Goal: Task Accomplishment & Management: Manage account settings

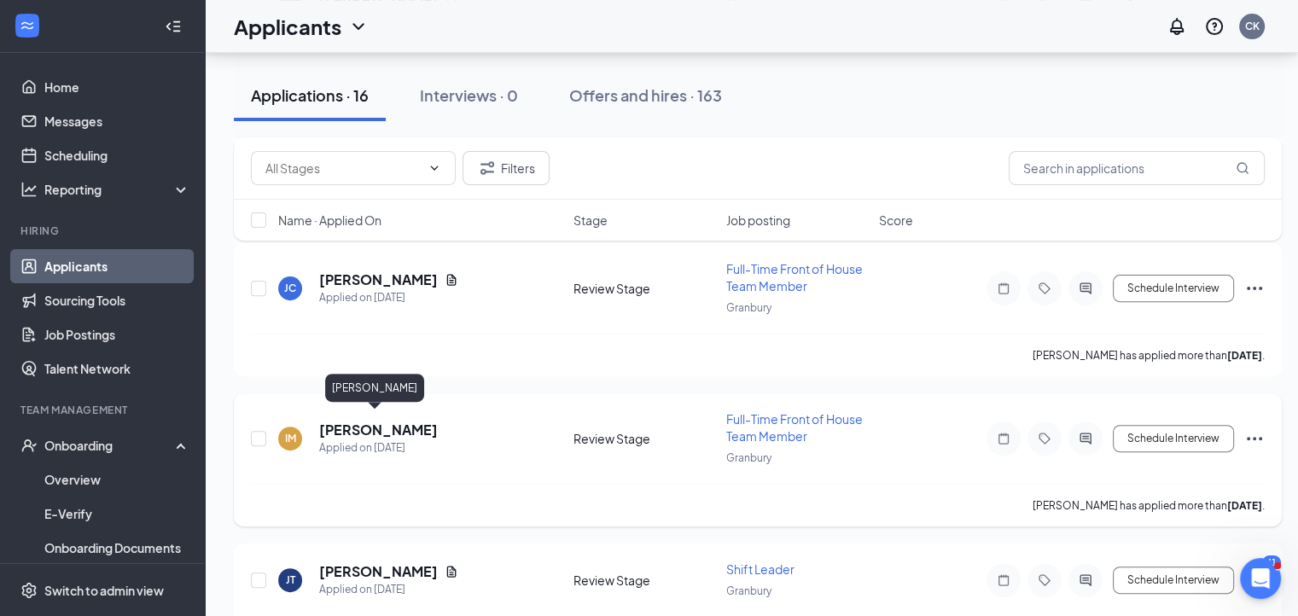
click at [325, 421] on h5 "[PERSON_NAME]" at bounding box center [378, 430] width 119 height 19
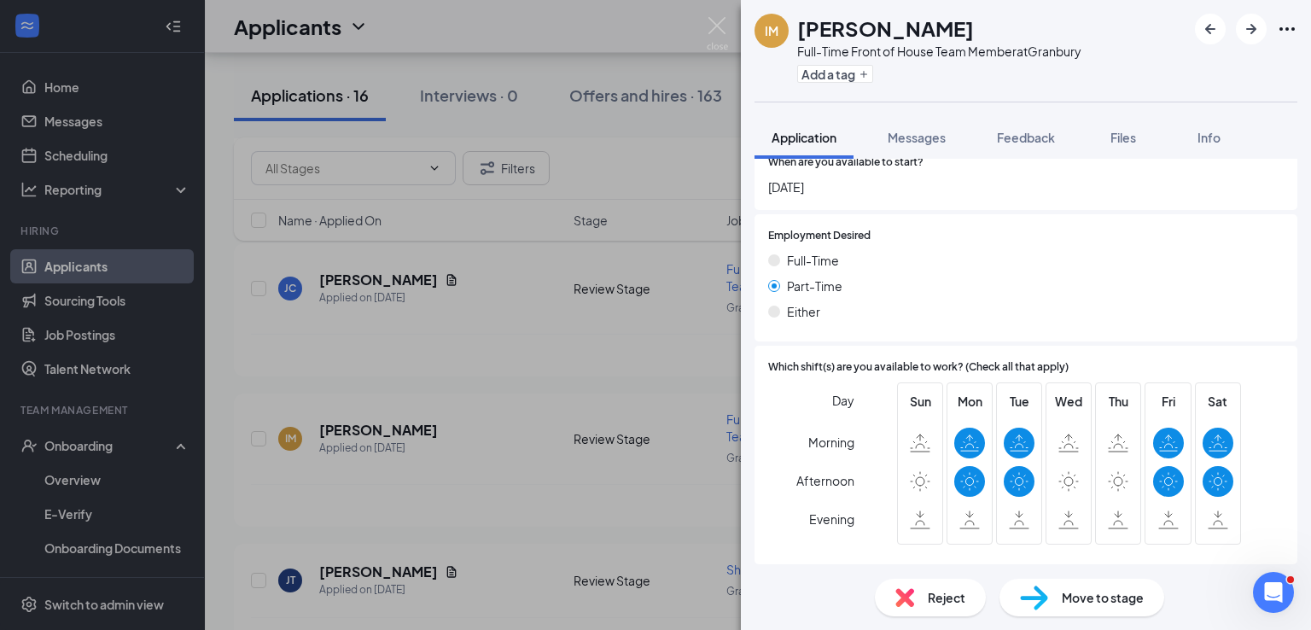
scroll to position [975, 0]
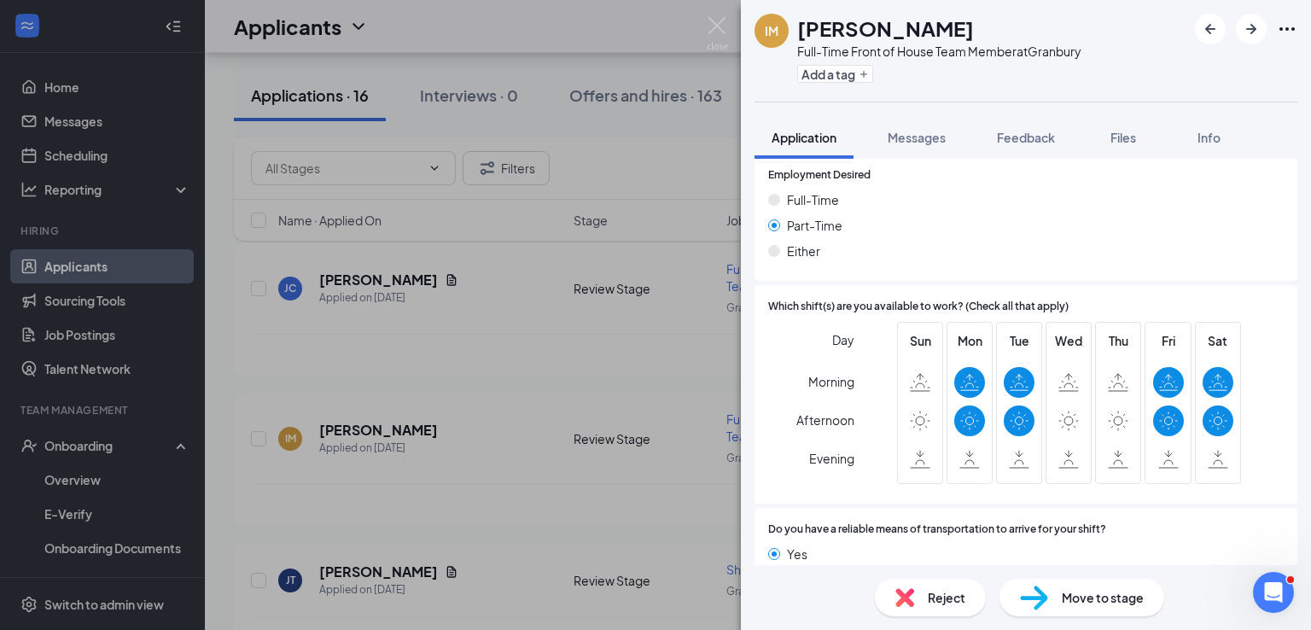
click at [1097, 579] on div "Move to stage" at bounding box center [1081, 598] width 165 height 38
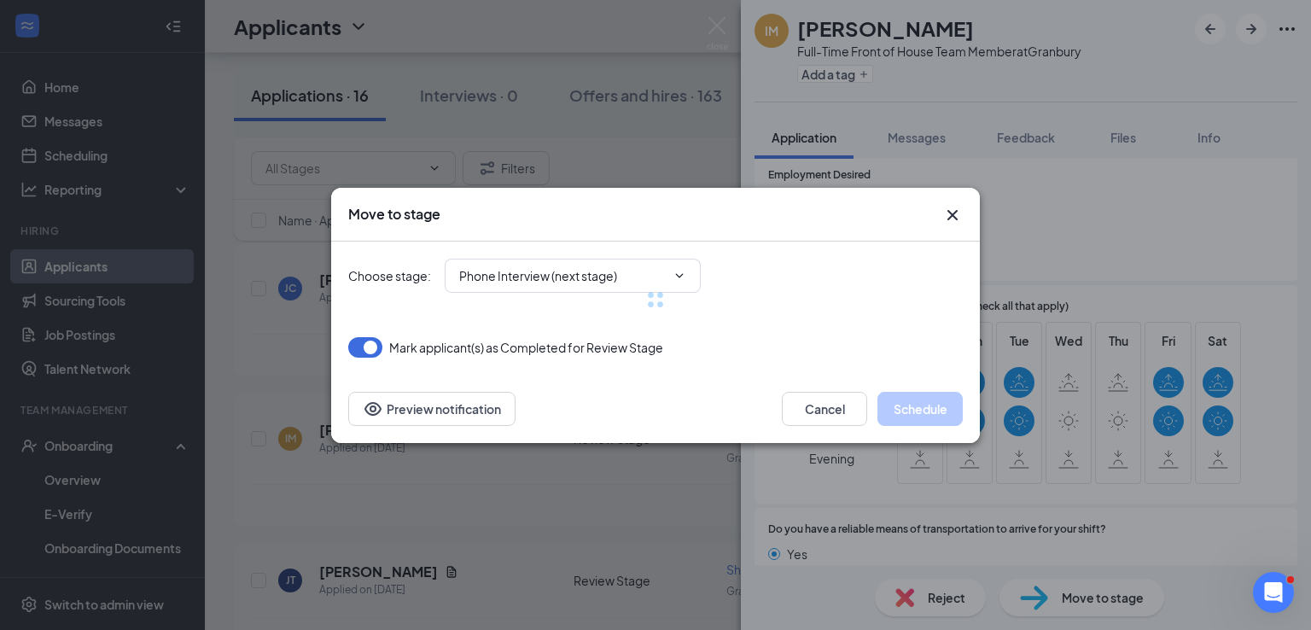
click at [589, 271] on div at bounding box center [655, 299] width 614 height 116
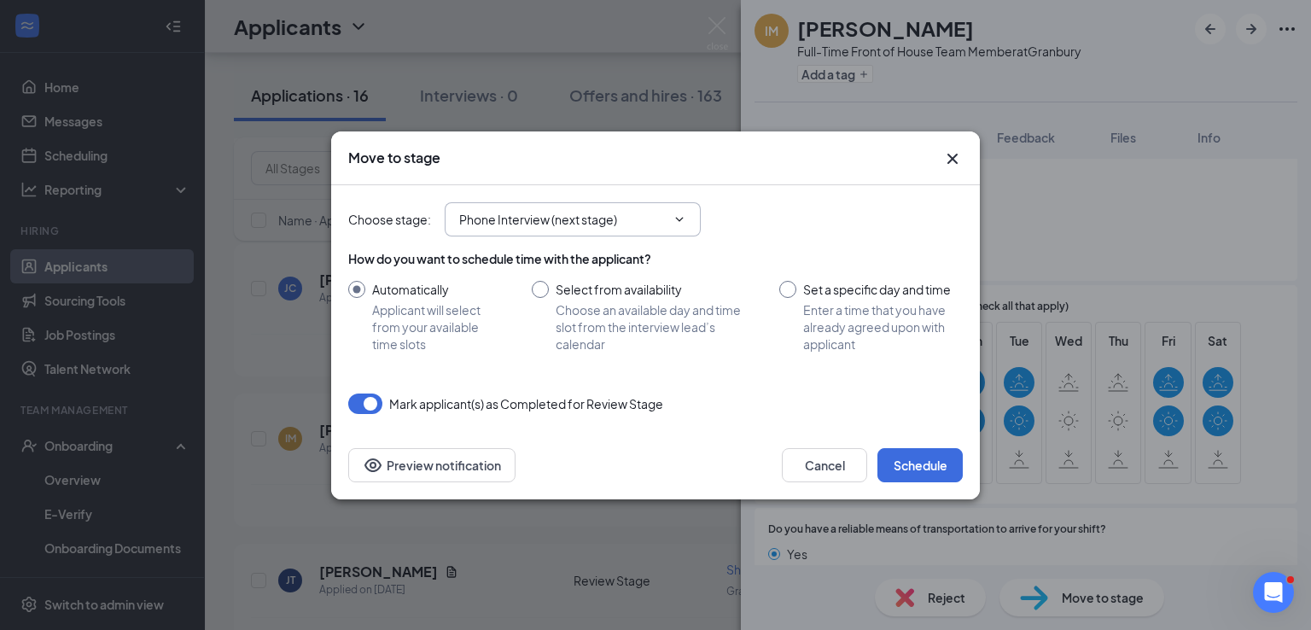
click at [627, 207] on span "Phone Interview (next stage)" at bounding box center [573, 219] width 256 height 34
click at [565, 223] on input "Phone Interview (next stage)" at bounding box center [562, 219] width 207 height 19
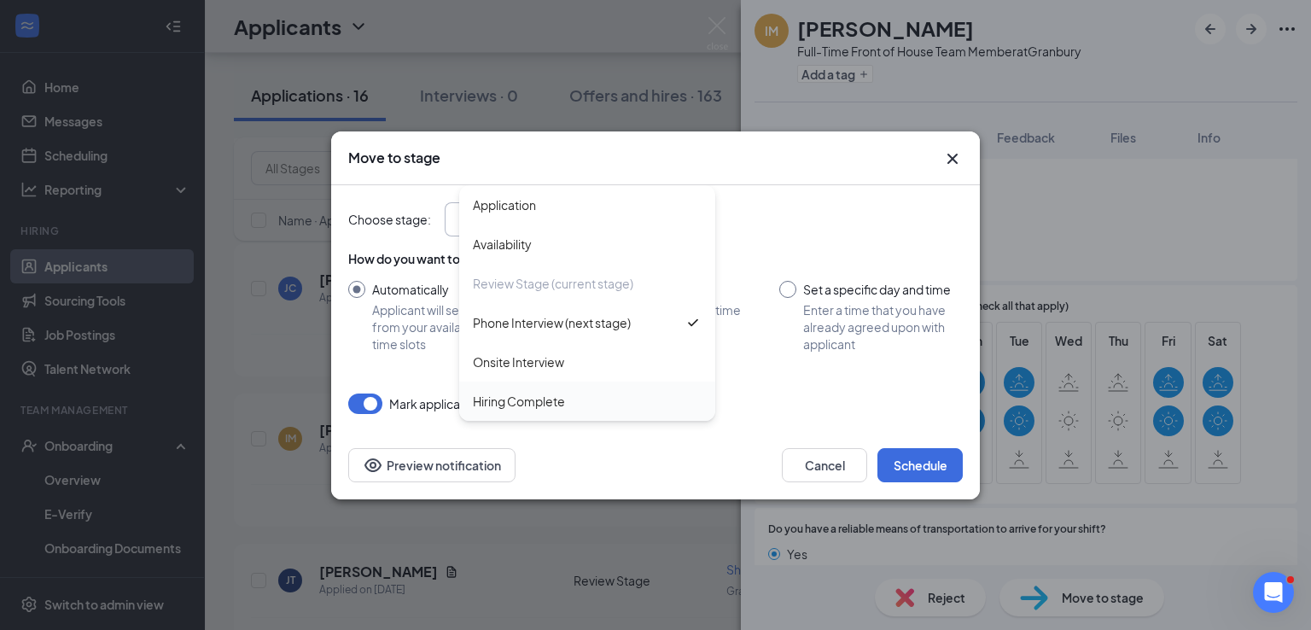
click at [536, 395] on div "Hiring Complete" at bounding box center [519, 401] width 92 height 19
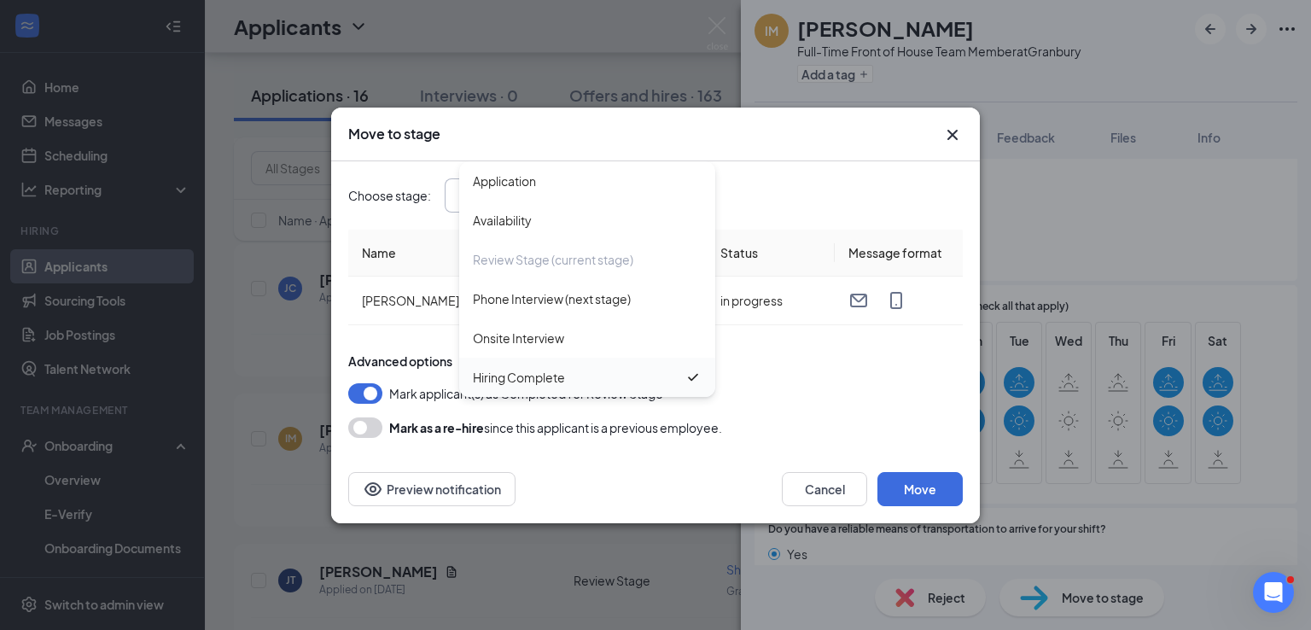
type input "Hiring Complete"
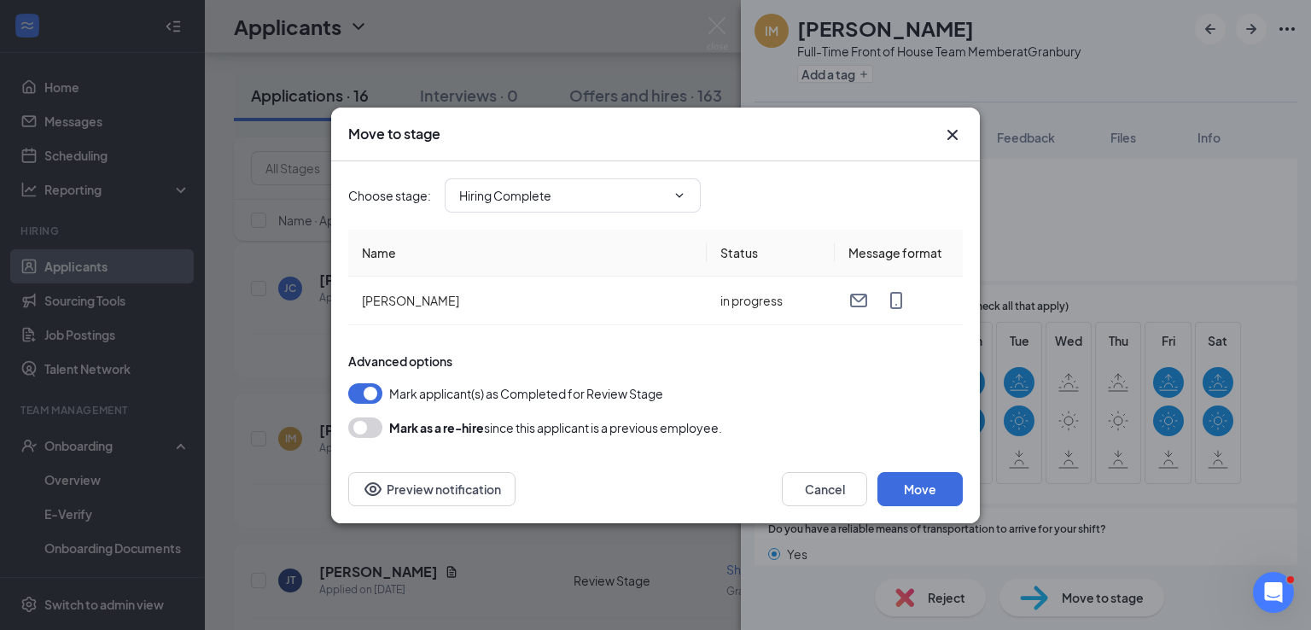
click at [957, 137] on icon "Cross" at bounding box center [952, 135] width 20 height 20
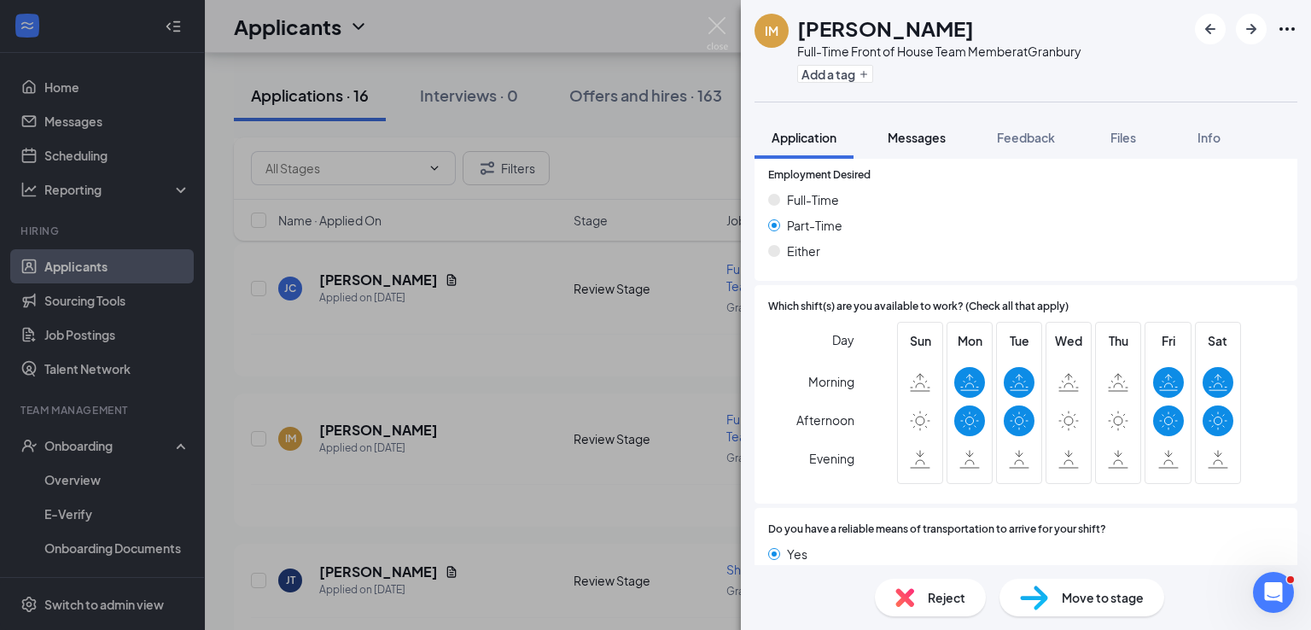
click at [908, 143] on span "Messages" at bounding box center [916, 137] width 58 height 15
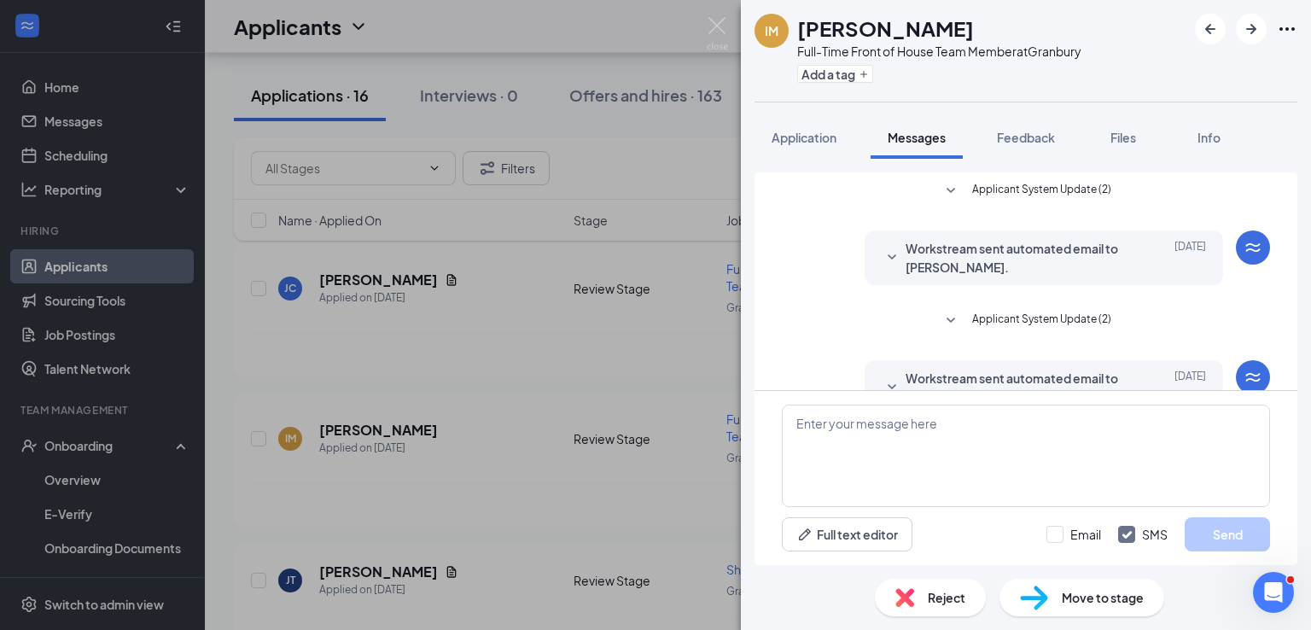
scroll to position [399, 0]
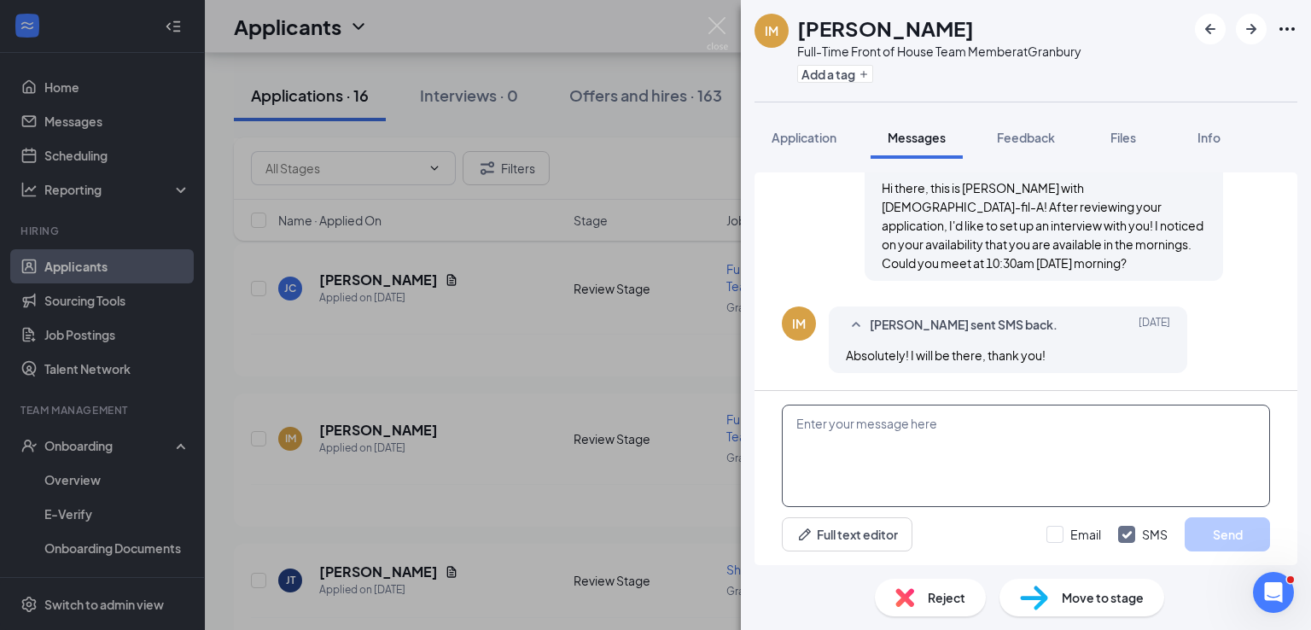
click at [892, 434] on textarea at bounding box center [1026, 455] width 488 height 102
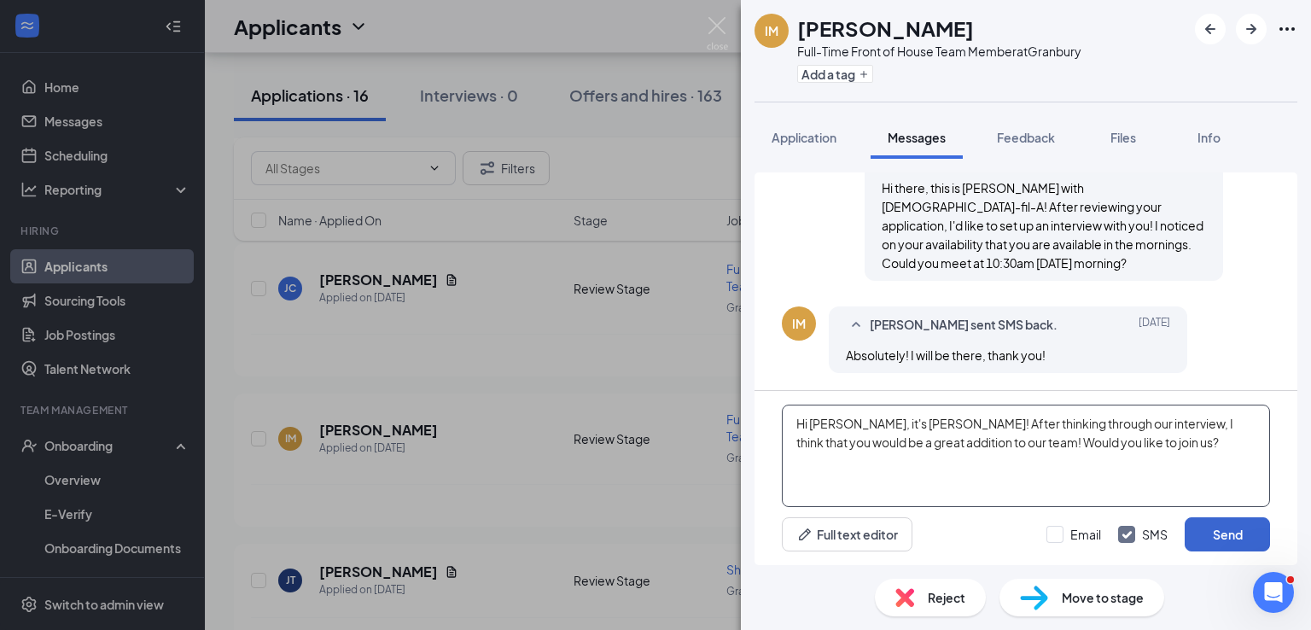
type textarea "Hi [PERSON_NAME], it's [PERSON_NAME]! After thinking through our interview, I t…"
click at [1240, 523] on button "Send" at bounding box center [1226, 534] width 85 height 34
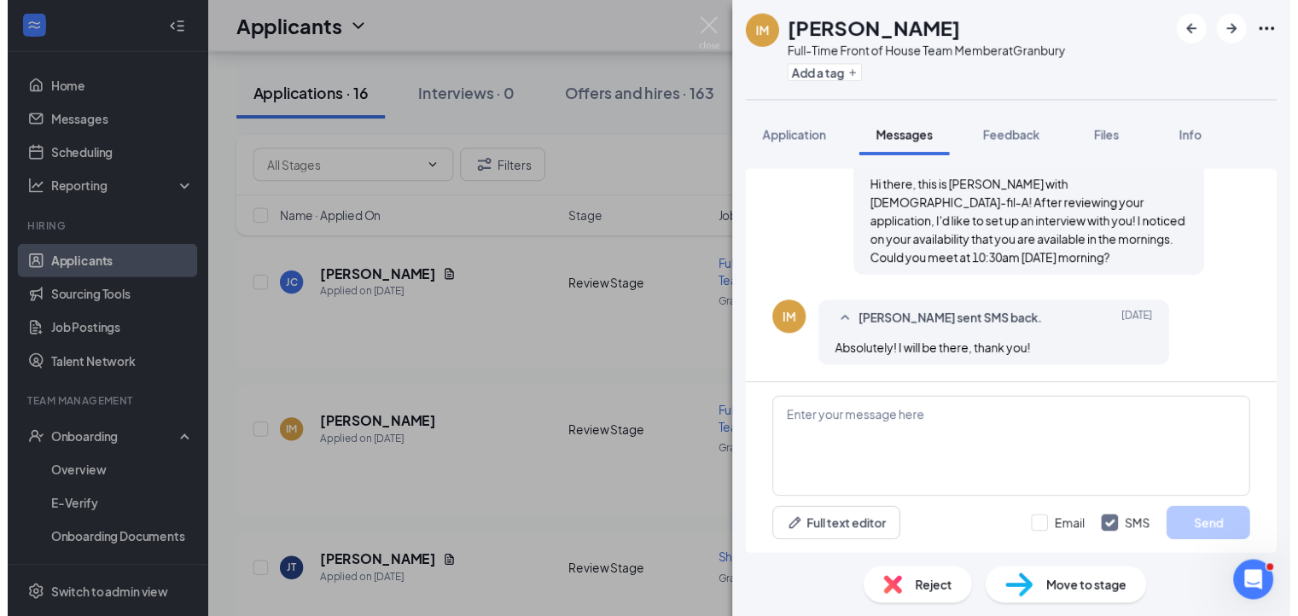
scroll to position [545, 0]
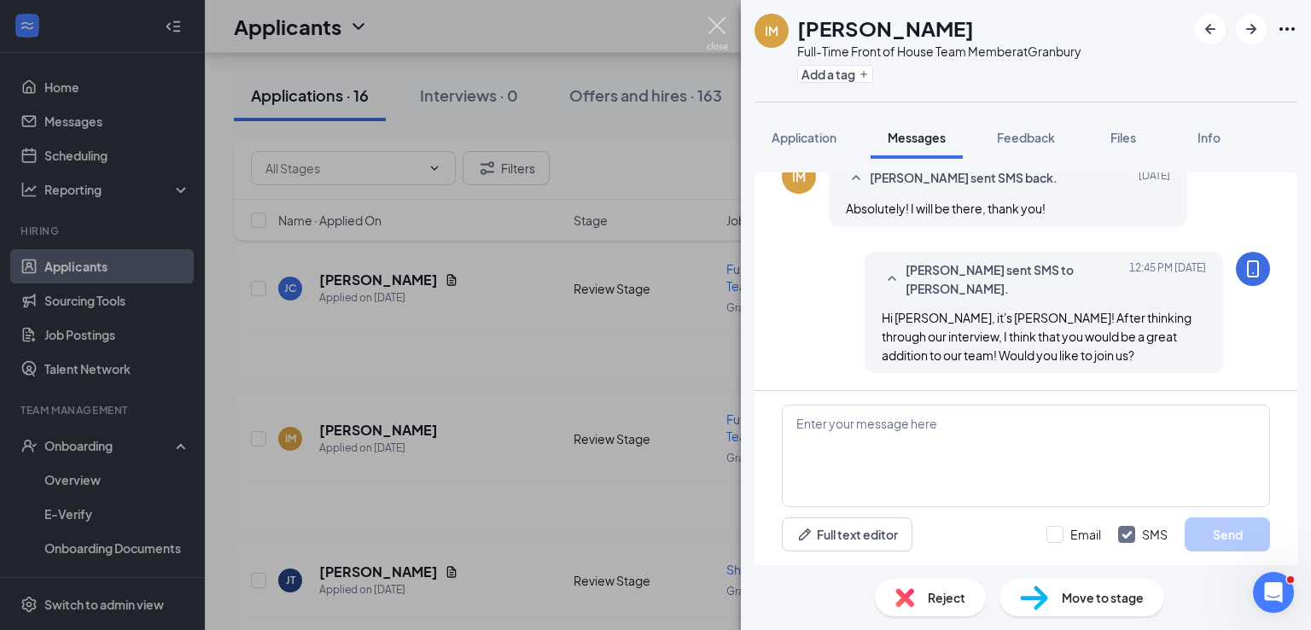
click at [720, 21] on img at bounding box center [717, 33] width 21 height 33
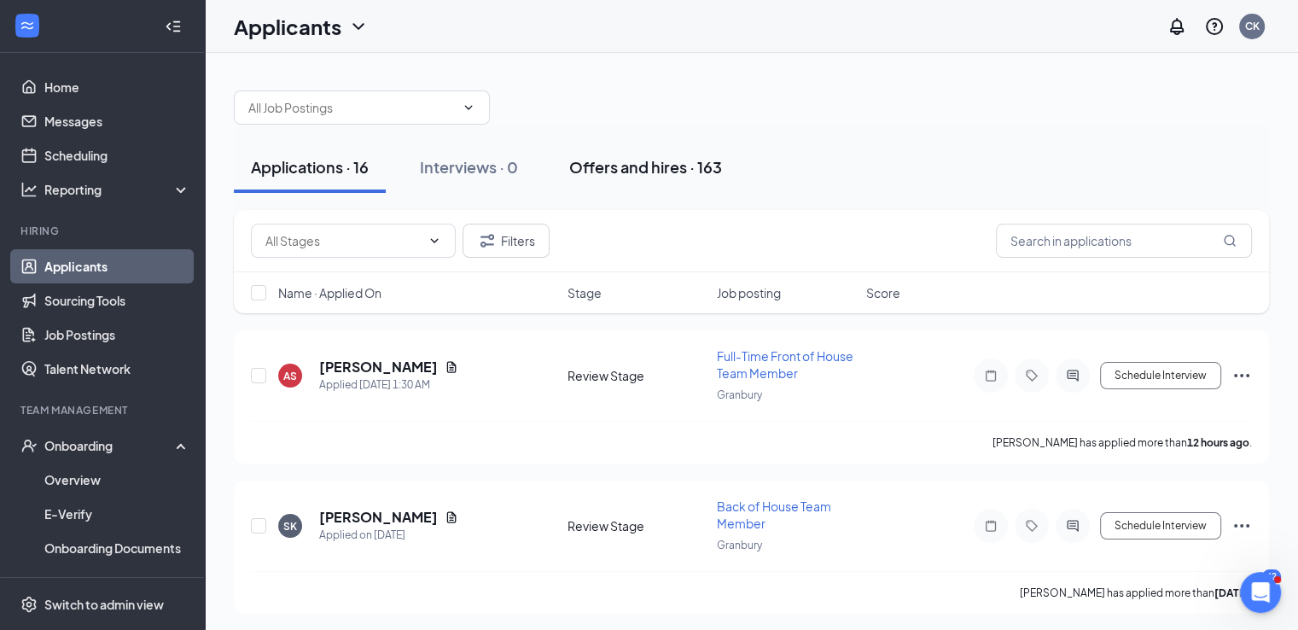
click at [621, 160] on div "Offers and hires · 163" at bounding box center [645, 166] width 153 height 21
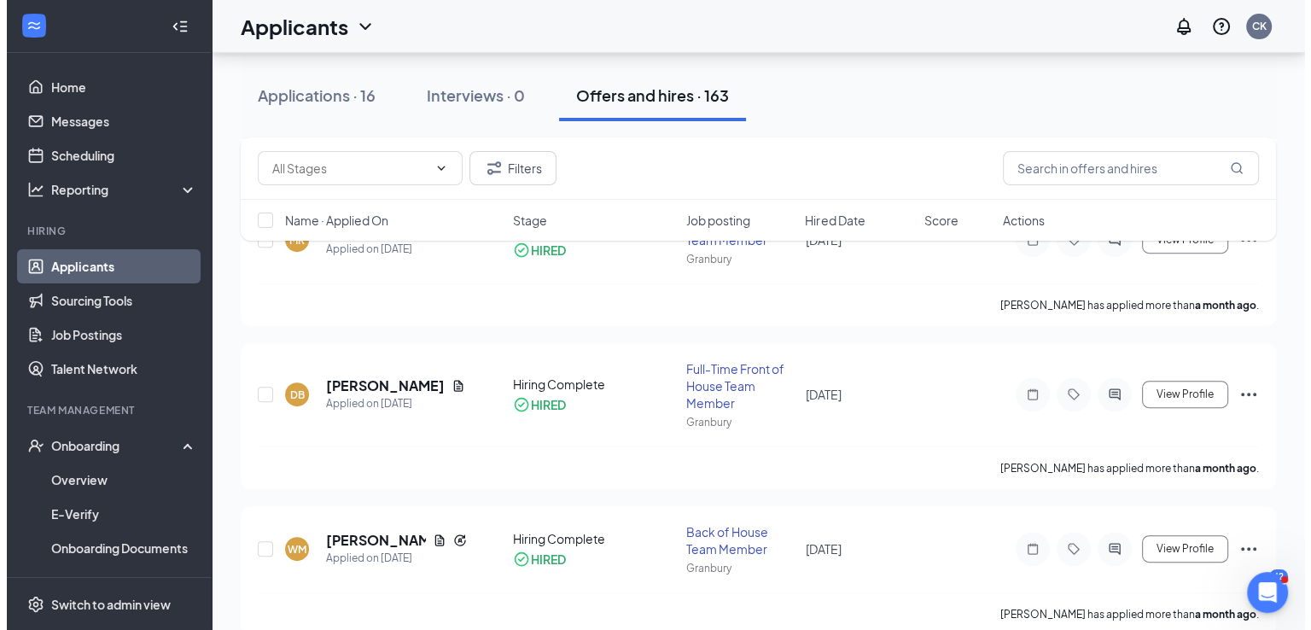
scroll to position [572, 0]
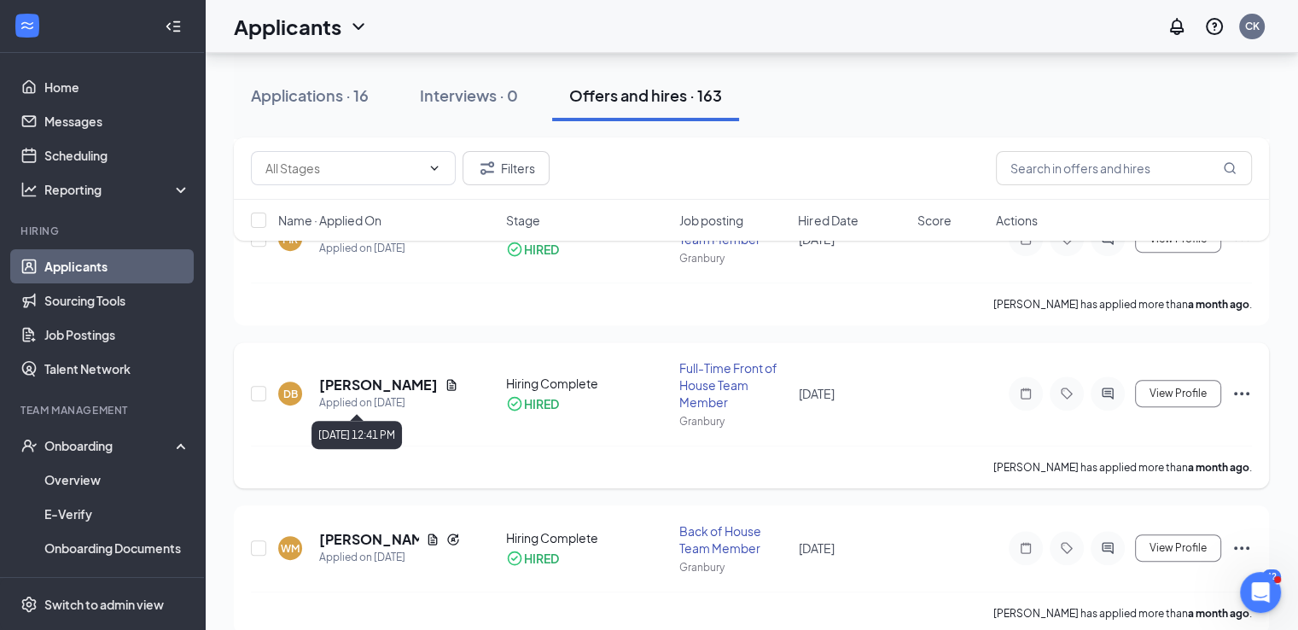
click at [399, 375] on h5 "[PERSON_NAME]" at bounding box center [378, 384] width 119 height 19
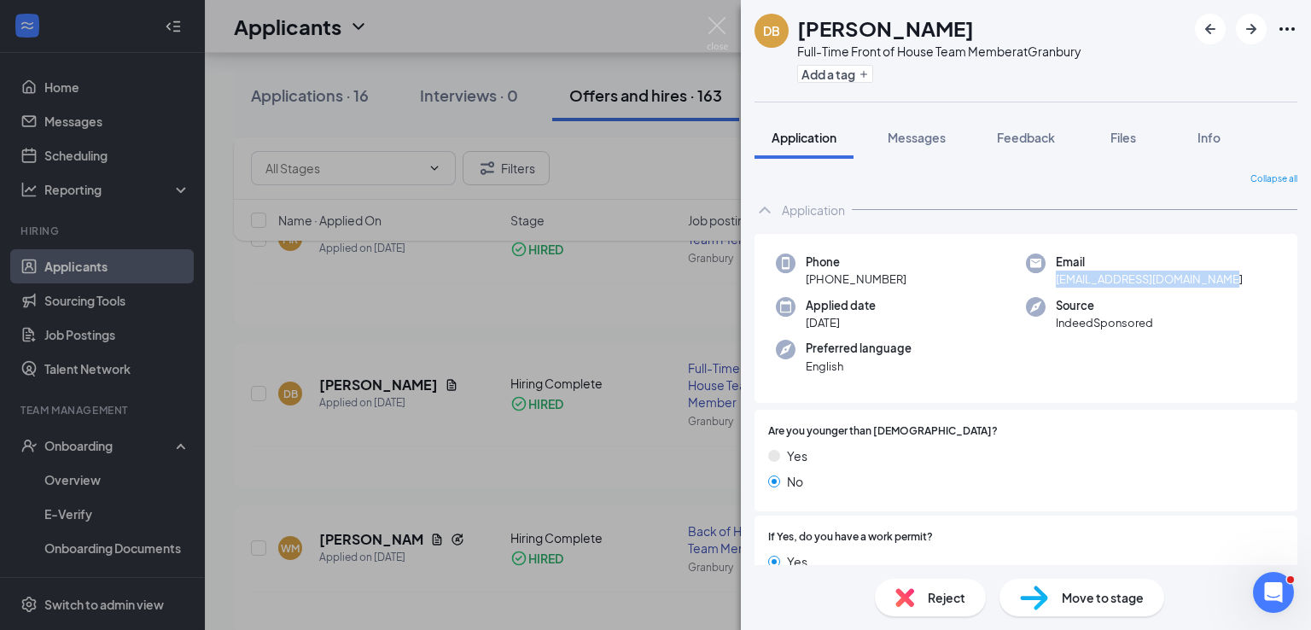
drag, startPoint x: 1220, startPoint y: 278, endPoint x: 1049, endPoint y: 284, distance: 171.6
click at [1049, 284] on div "Email [EMAIL_ADDRESS][DOMAIN_NAME]" at bounding box center [1151, 270] width 250 height 35
copy span "[EMAIL_ADDRESS][DOMAIN_NAME]"
click at [718, 20] on img at bounding box center [717, 33] width 21 height 33
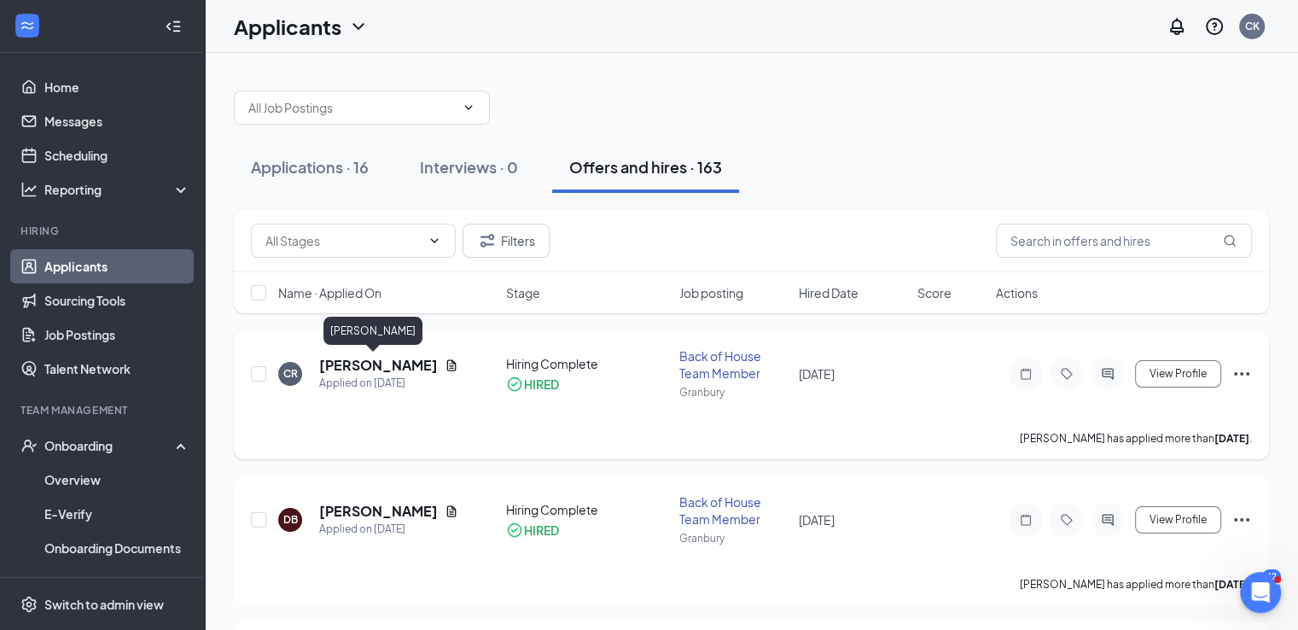
click at [358, 369] on h5 "[PERSON_NAME]" at bounding box center [378, 365] width 119 height 19
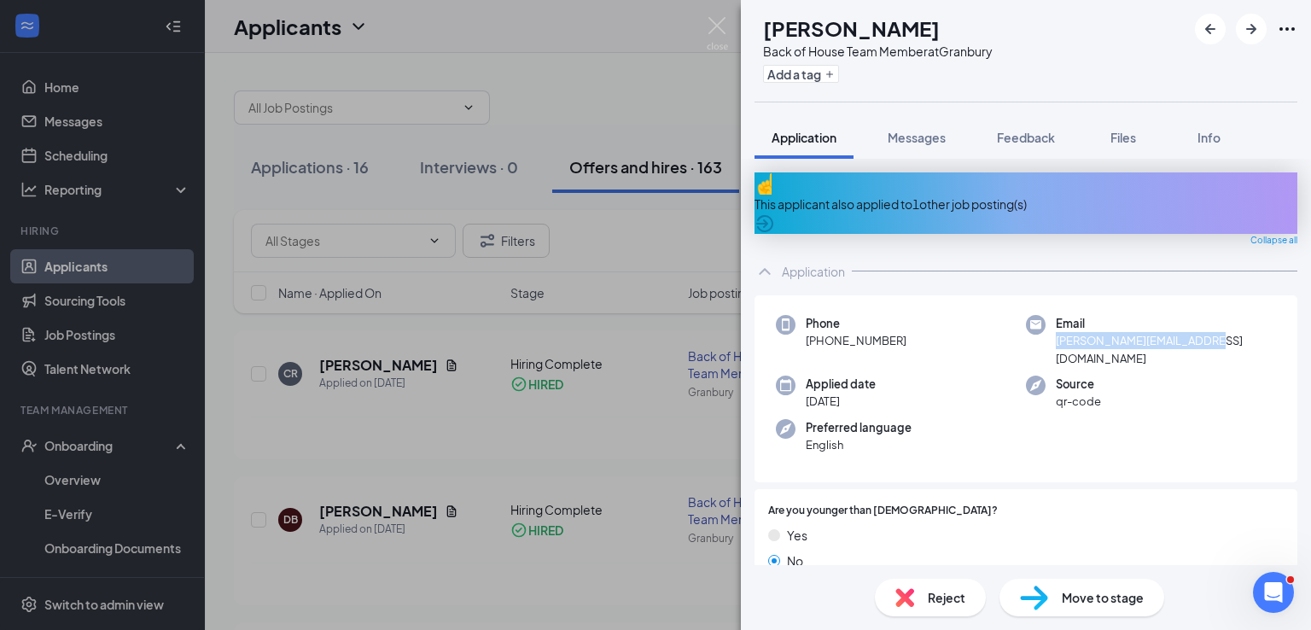
drag, startPoint x: 1196, startPoint y: 325, endPoint x: 1046, endPoint y: 329, distance: 149.4
click at [1046, 329] on div "Email [PERSON_NAME][EMAIL_ADDRESS][DOMAIN_NAME]" at bounding box center [1151, 341] width 250 height 52
copy span "[PERSON_NAME][EMAIL_ADDRESS][DOMAIN_NAME]"
click at [709, 24] on img at bounding box center [717, 33] width 21 height 33
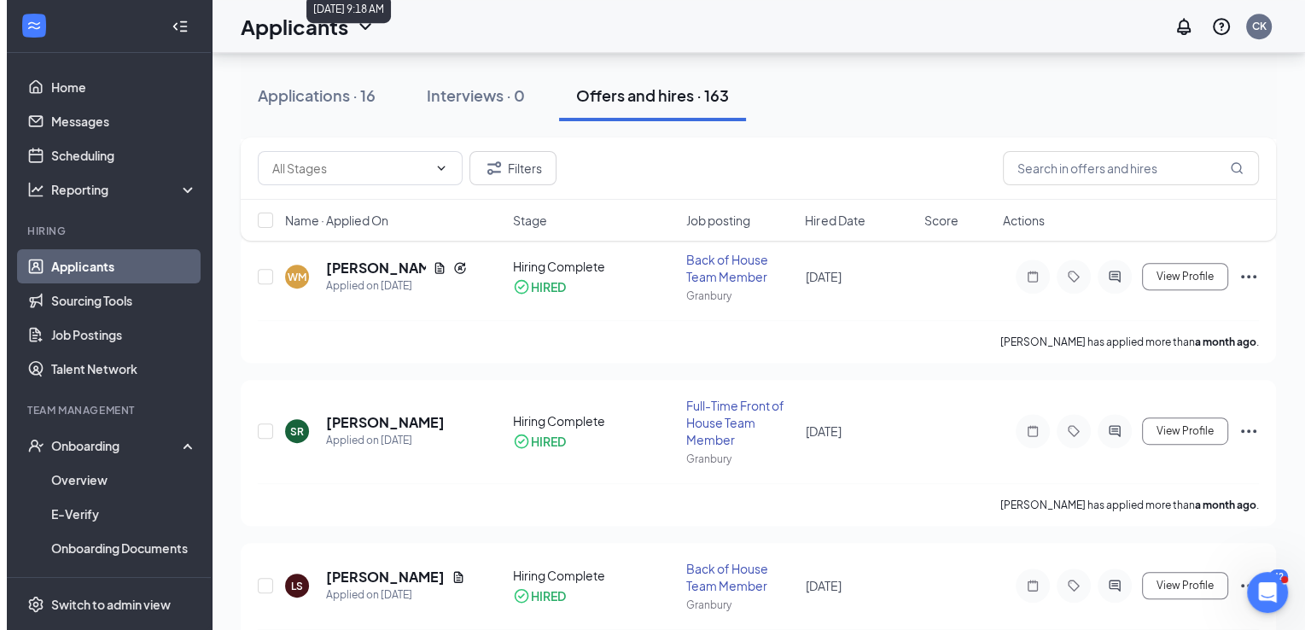
scroll to position [847, 0]
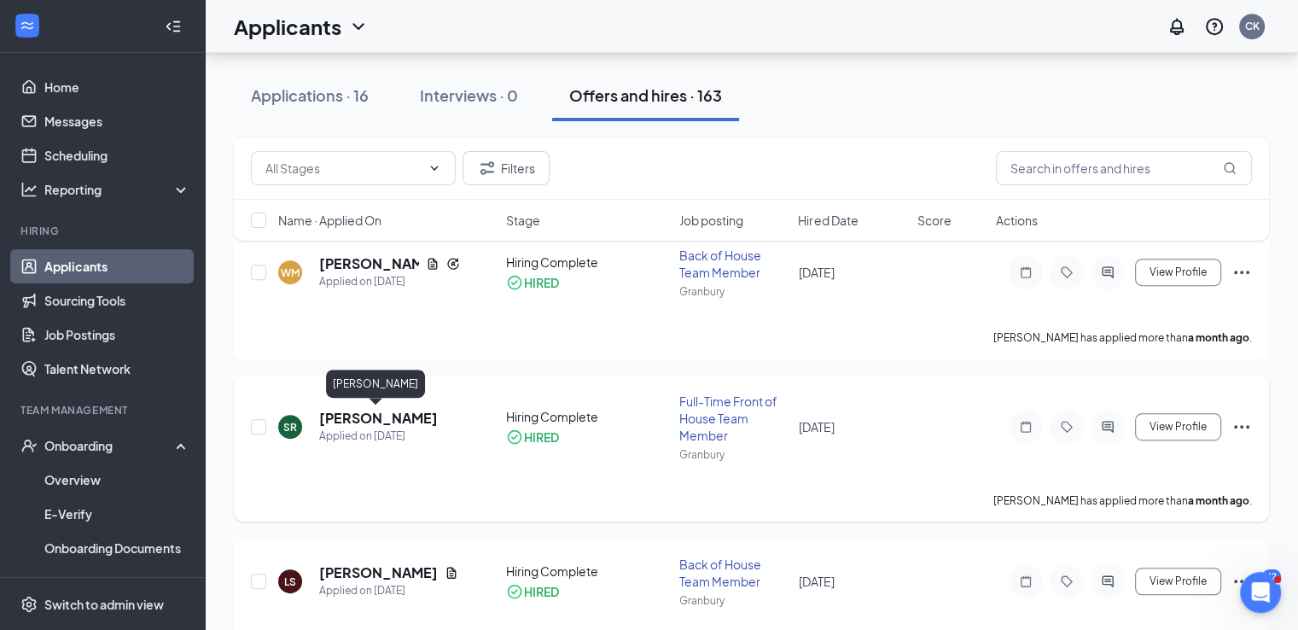
click at [371, 417] on h5 "[PERSON_NAME]" at bounding box center [378, 418] width 119 height 19
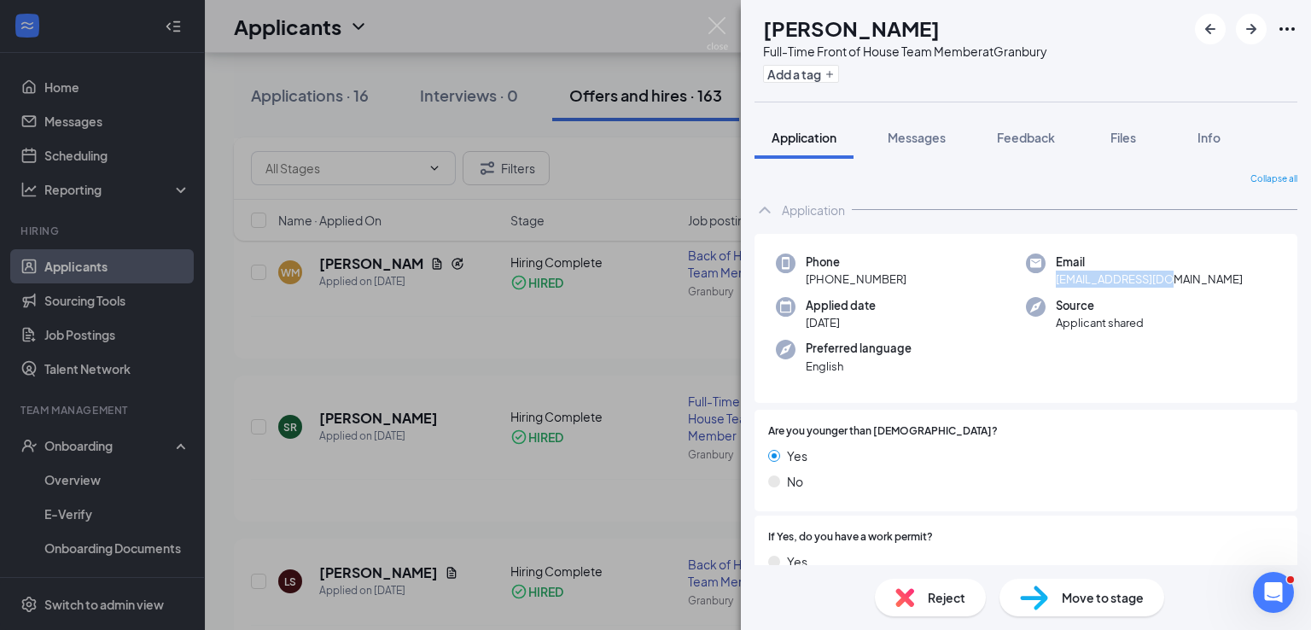
drag, startPoint x: 1167, startPoint y: 281, endPoint x: 1044, endPoint y: 286, distance: 123.0
click at [1044, 286] on div "Email [EMAIL_ADDRESS][DOMAIN_NAME]" at bounding box center [1151, 270] width 250 height 35
copy span "[EMAIL_ADDRESS][DOMAIN_NAME]"
